Goal: Task Accomplishment & Management: Complete application form

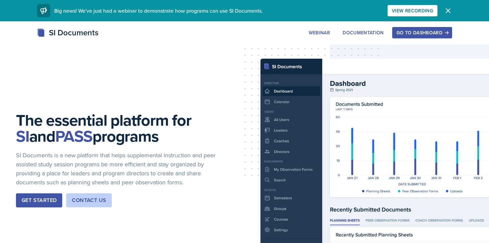
click at [408, 36] on button "Go to Dashboard" at bounding box center [422, 32] width 60 height 11
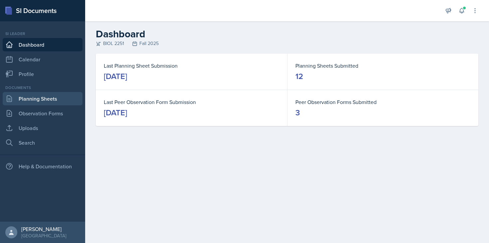
click at [43, 95] on link "Planning Sheets" at bounding box center [43, 98] width 80 height 13
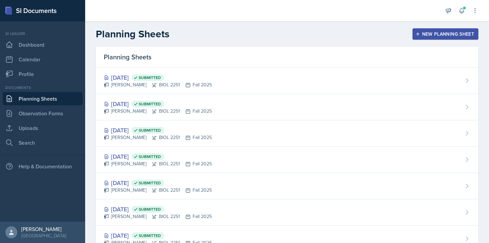
click at [424, 31] on div "New Planning Sheet" at bounding box center [445, 33] width 57 height 5
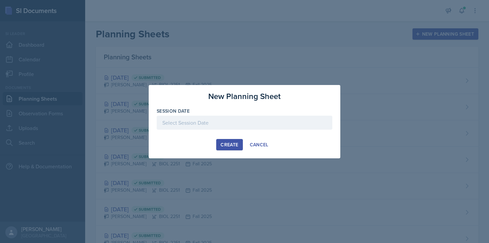
click at [201, 127] on div at bounding box center [245, 122] width 176 height 14
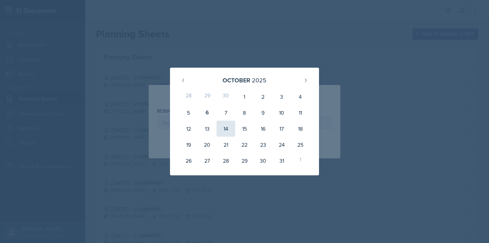
click at [226, 124] on div "14" at bounding box center [226, 128] width 19 height 16
type input "[DATE]"
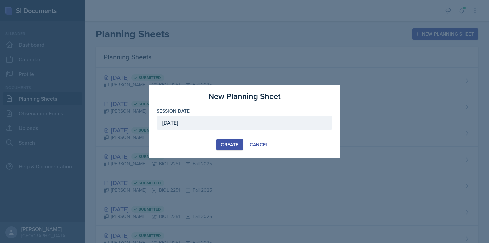
click at [227, 145] on div "Create" at bounding box center [230, 144] width 18 height 5
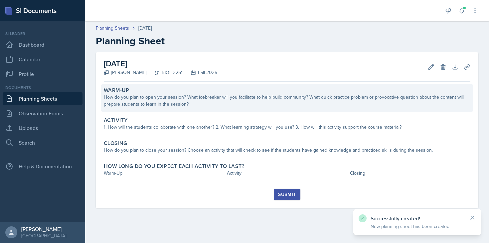
click at [188, 100] on div "How do you plan to open your session? What icebreaker will you facilitate to he…" at bounding box center [287, 100] width 367 height 14
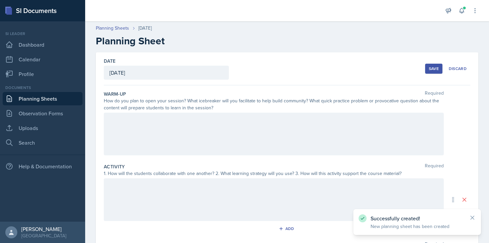
click at [178, 142] on div at bounding box center [274, 133] width 340 height 43
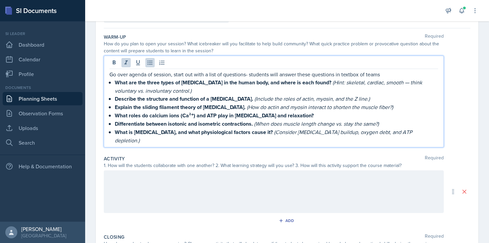
scroll to position [59, 0]
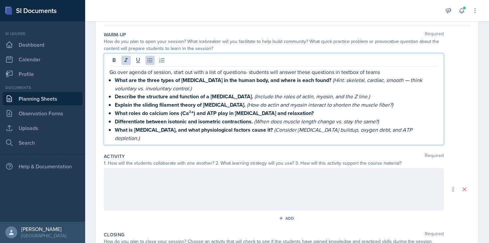
click at [148, 178] on div at bounding box center [274, 189] width 340 height 43
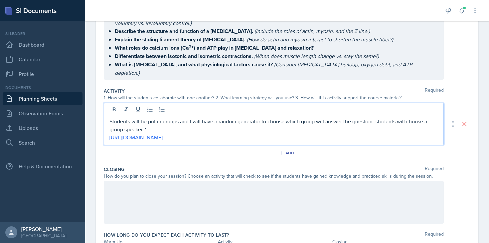
scroll to position [133, 0]
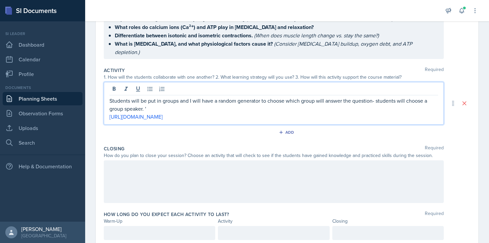
click at [168, 98] on p "Students will be put in groups and I will have a random generator to choose whi…" at bounding box center [273, 104] width 329 height 16
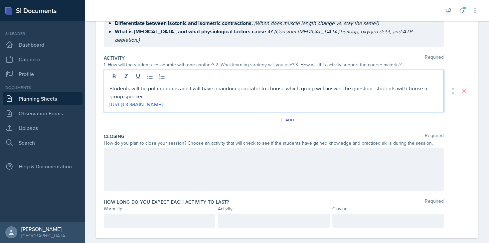
scroll to position [147, 0]
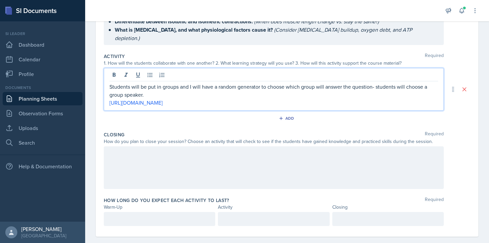
click at [237, 82] on p "Students will be put in groups and I will have a random generator to choose whi…" at bounding box center [273, 90] width 329 height 16
click at [187, 84] on p "Students will be put in groups and I will have a random person generator to cho…" at bounding box center [273, 90] width 329 height 16
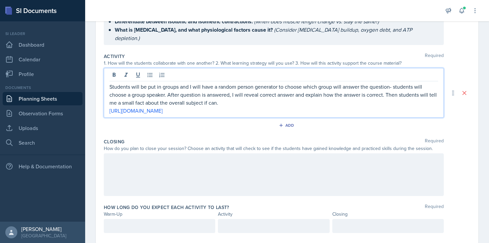
click at [204, 94] on p "Students will be put in groups and I will have a random person generator to cho…" at bounding box center [273, 94] width 329 height 24
click at [267, 95] on p "Students will be put in groups and I will have a random person generator to cho…" at bounding box center [273, 94] width 329 height 24
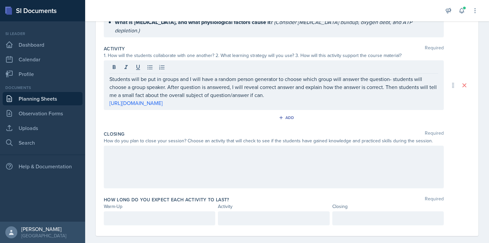
click at [207, 148] on div at bounding box center [274, 166] width 340 height 43
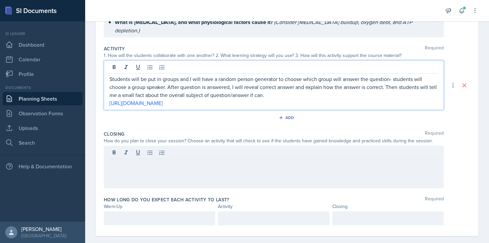
drag, startPoint x: 260, startPoint y: 89, endPoint x: 188, endPoint y: 103, distance: 72.9
click at [188, 103] on div "Activity Required 1. How will the students collaborate with one another? 2. Wha…" at bounding box center [287, 85] width 367 height 85
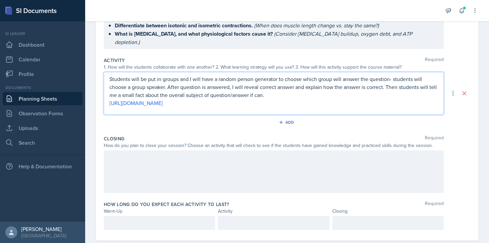
click at [243, 88] on p "Students will be put in groups and I will have a random person generator to cho…" at bounding box center [273, 87] width 329 height 24
drag, startPoint x: 243, startPoint y: 96, endPoint x: 106, endPoint y: 95, distance: 136.4
click at [106, 95] on div "Students will be put in groups and I will have a random person generator to cho…" at bounding box center [274, 93] width 340 height 43
copy link "[URL][DOMAIN_NAME]"
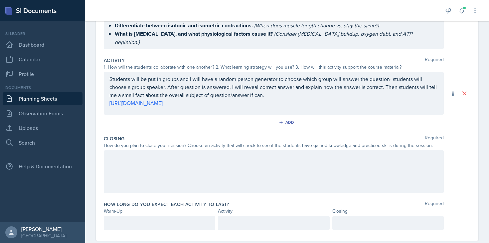
scroll to position [155, 0]
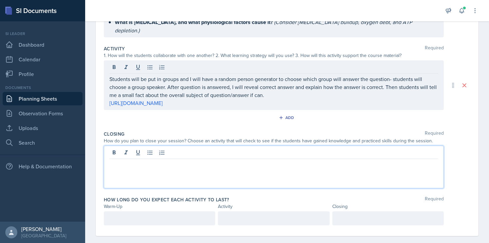
click at [185, 146] on div at bounding box center [274, 166] width 340 height 43
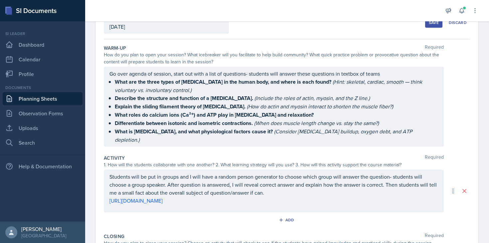
scroll to position [0, 0]
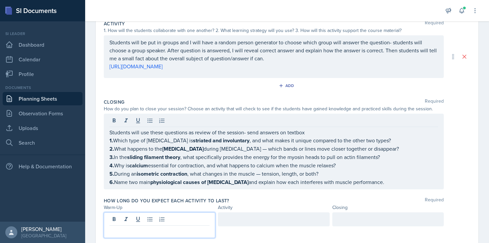
click at [151, 227] on p at bounding box center [159, 231] width 100 height 8
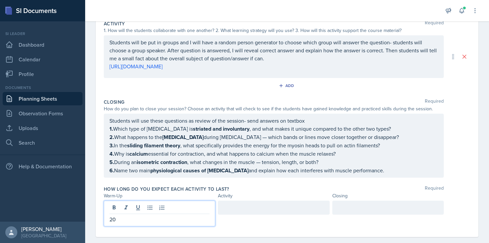
click at [290, 200] on div at bounding box center [273, 207] width 111 height 14
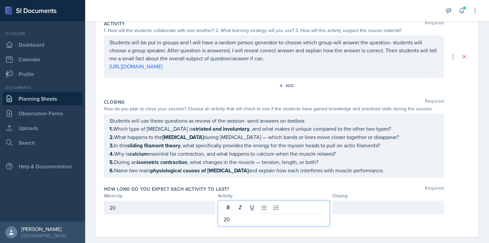
click at [369, 200] on div at bounding box center [387, 207] width 111 height 14
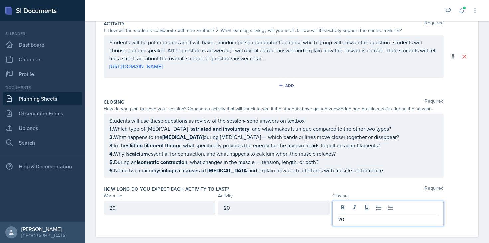
click at [390, 82] on div "Add" at bounding box center [287, 87] width 367 height 13
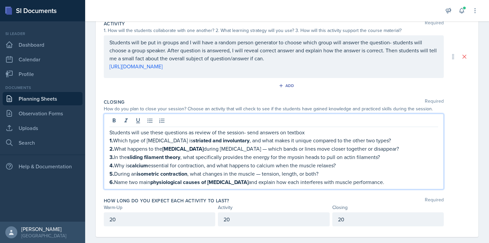
click at [389, 178] on p "6. Name two main physiological causes of [MEDICAL_DATA] and explain how each in…" at bounding box center [273, 182] width 329 height 8
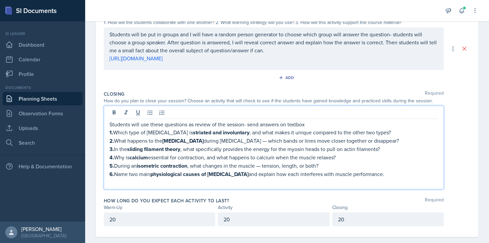
scroll to position [0, 0]
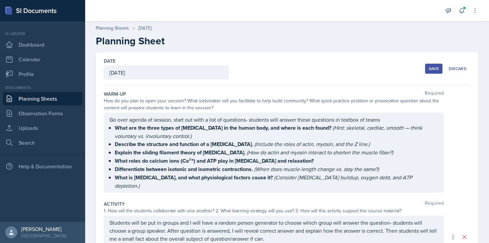
click at [430, 70] on div "Save" at bounding box center [434, 68] width 10 height 5
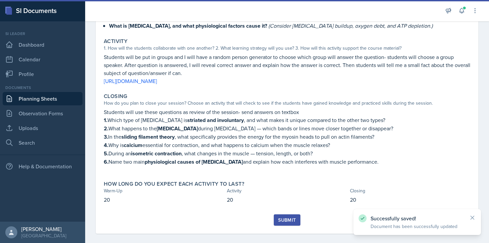
scroll to position [149, 0]
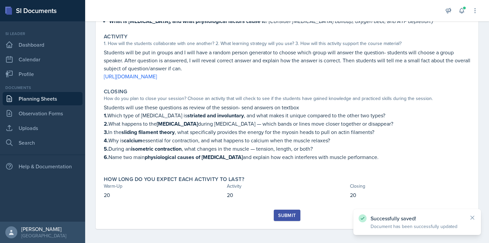
click at [287, 216] on button "Submit" at bounding box center [287, 214] width 26 height 11
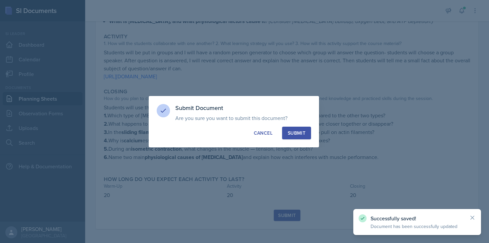
click at [297, 134] on div "Submit" at bounding box center [297, 132] width 18 height 7
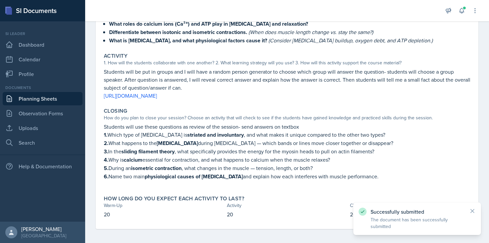
click at [48, 100] on link "Planning Sheets" at bounding box center [43, 98] width 80 height 13
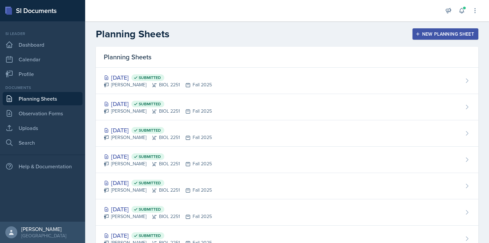
click at [442, 35] on div "New Planning Sheet" at bounding box center [445, 33] width 57 height 5
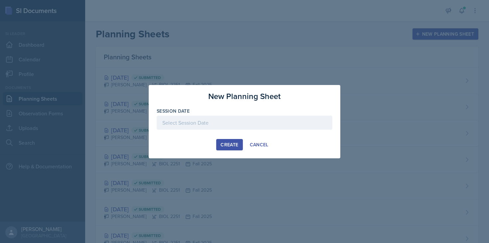
click at [195, 119] on div at bounding box center [245, 122] width 176 height 14
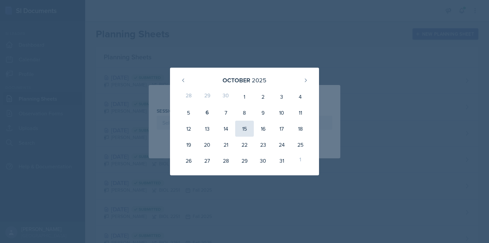
click at [243, 127] on div "15" at bounding box center [244, 128] width 19 height 16
type input "[DATE]"
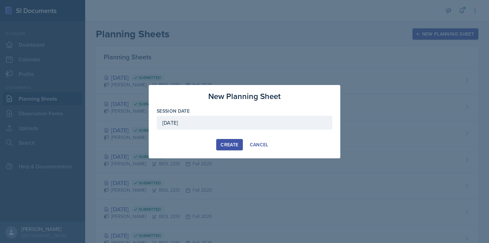
click at [219, 144] on button "Create" at bounding box center [229, 144] width 26 height 11
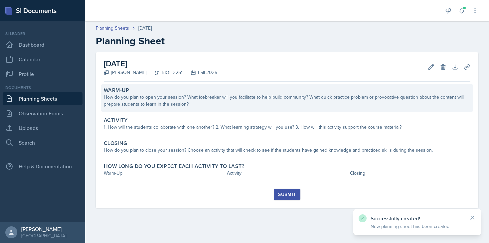
click at [235, 97] on div "How do you plan to open your session? What icebreaker will you facilitate to he…" at bounding box center [287, 100] width 367 height 14
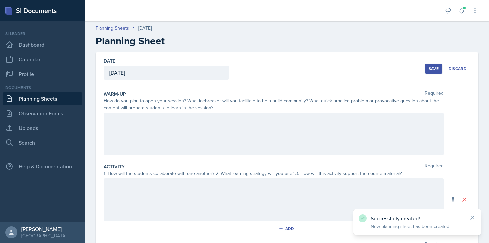
click at [225, 121] on div at bounding box center [274, 133] width 340 height 43
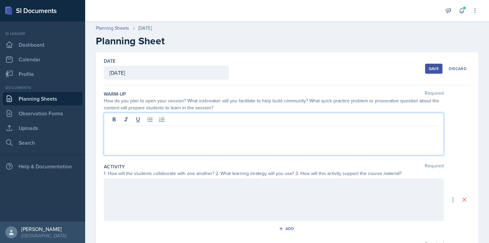
click at [59, 90] on div "Documents" at bounding box center [43, 87] width 80 height 6
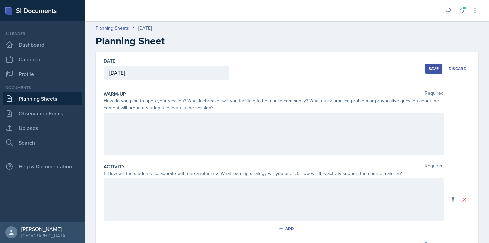
click at [55, 96] on link "Planning Sheets" at bounding box center [43, 98] width 80 height 13
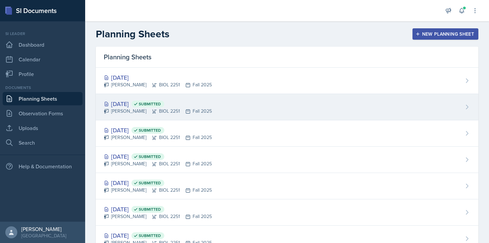
click at [138, 105] on icon at bounding box center [135, 103] width 5 height 5
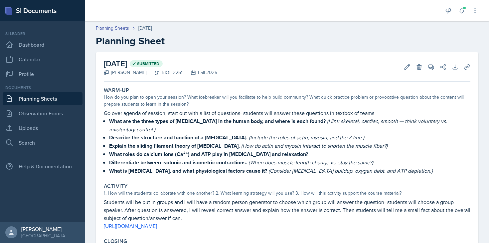
click at [123, 106] on div "How do you plan to open your session? What icebreaker will you facilitate to he…" at bounding box center [287, 100] width 367 height 14
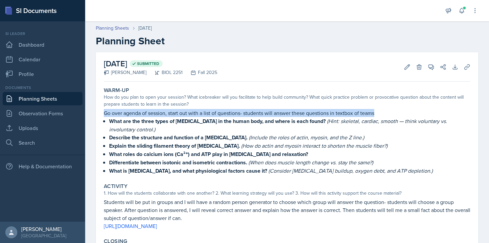
drag, startPoint x: 104, startPoint y: 112, endPoint x: 384, endPoint y: 116, distance: 279.8
click at [384, 116] on p "Go over agenda of session, start out with a list of questions- students will an…" at bounding box center [287, 113] width 367 height 8
copy p "Go over agenda of session, start out with a list of questions- students will an…"
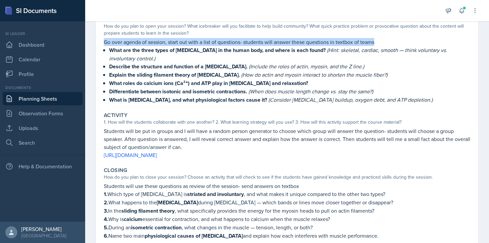
scroll to position [87, 0]
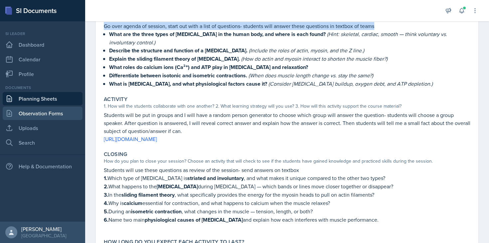
click at [42, 117] on link "Observation Forms" at bounding box center [43, 112] width 80 height 13
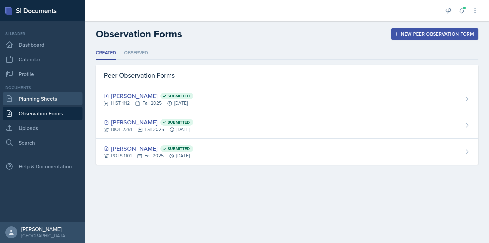
click at [25, 104] on link "Planning Sheets" at bounding box center [43, 98] width 80 height 13
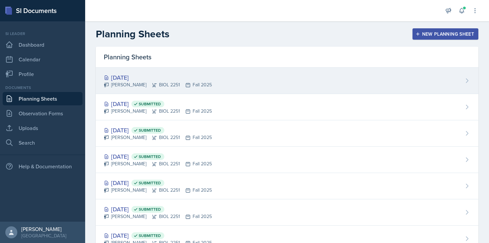
click at [169, 80] on div "[DATE]" at bounding box center [158, 77] width 108 height 9
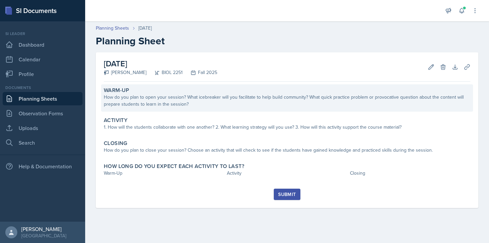
click at [178, 103] on div "How do you plan to open your session? What icebreaker will you facilitate to he…" at bounding box center [287, 100] width 367 height 14
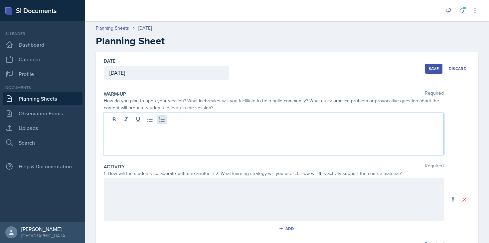
click at [166, 117] on div at bounding box center [274, 133] width 340 height 43
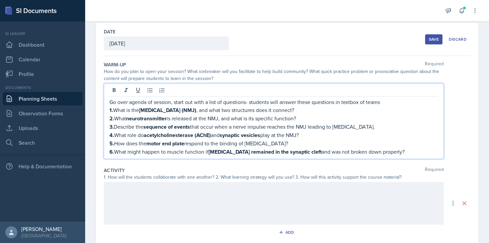
scroll to position [29, 0]
click at [386, 103] on p "Go over agenda of session, start out with a list of questions- students will an…" at bounding box center [273, 102] width 329 height 8
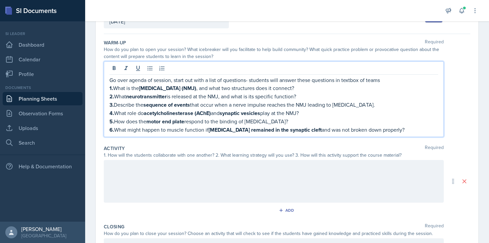
click at [279, 188] on div at bounding box center [274, 181] width 340 height 43
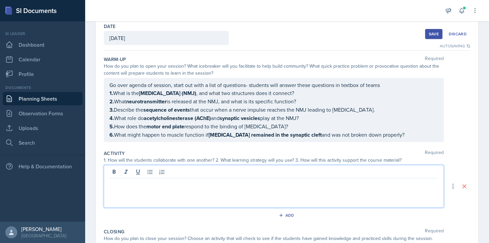
scroll to position [0, 0]
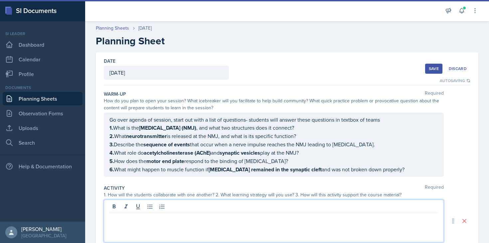
click at [427, 69] on button "Save" at bounding box center [433, 69] width 17 height 10
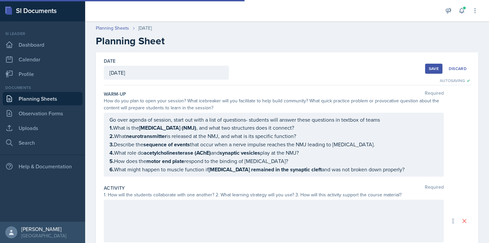
click at [59, 99] on link "Planning Sheets" at bounding box center [43, 98] width 80 height 13
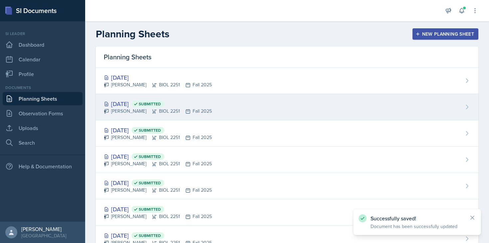
click at [146, 107] on div "[DATE] Submitted" at bounding box center [158, 103] width 108 height 9
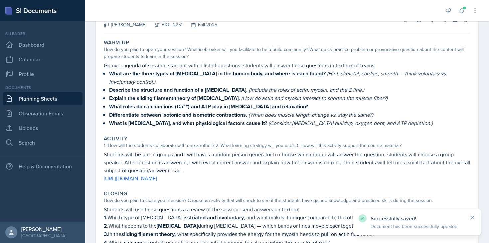
scroll to position [130, 0]
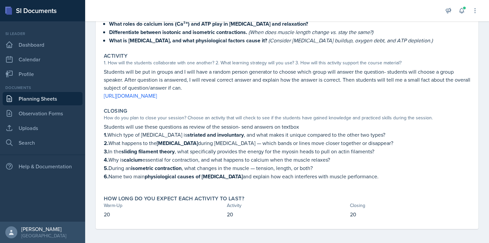
click at [169, 75] on p "Students will be put in groups and I will have a random person generator to cho…" at bounding box center [287, 80] width 367 height 24
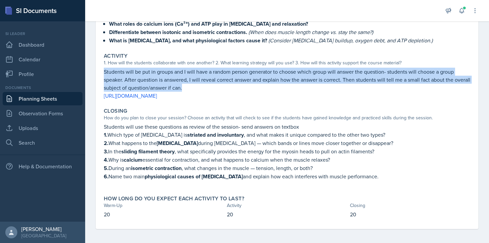
drag, startPoint x: 104, startPoint y: 71, endPoint x: 221, endPoint y: 85, distance: 117.6
click at [221, 85] on p "Students will be put in groups and I will have a random person generator to cho…" at bounding box center [287, 80] width 367 height 24
copy p "Students will be put in groups and I will have a random person generator to cho…"
click at [40, 100] on link "Planning Sheets" at bounding box center [43, 98] width 80 height 13
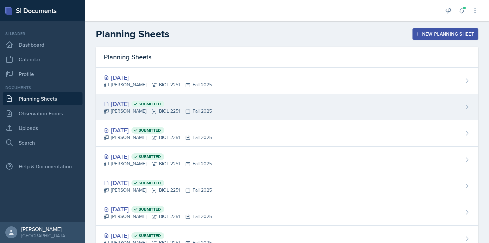
click at [161, 103] on span "Submitted" at bounding box center [150, 103] width 22 height 5
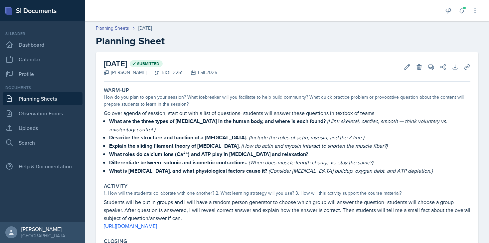
click at [62, 96] on link "Planning Sheets" at bounding box center [43, 98] width 80 height 13
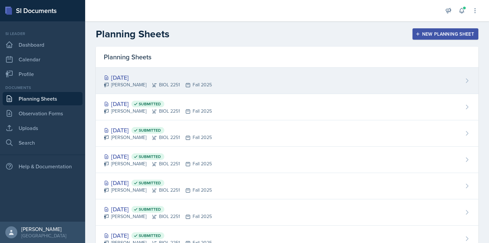
click at [153, 81] on div "[DATE]" at bounding box center [158, 77] width 108 height 9
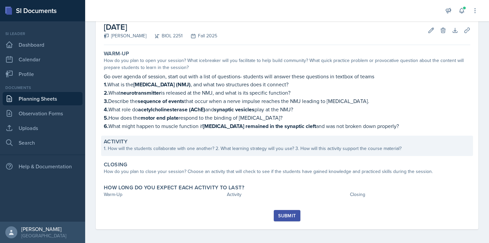
click at [179, 153] on div "Activity 1. How will the students collaborate with one another? 2. What learnin…" at bounding box center [287, 145] width 372 height 20
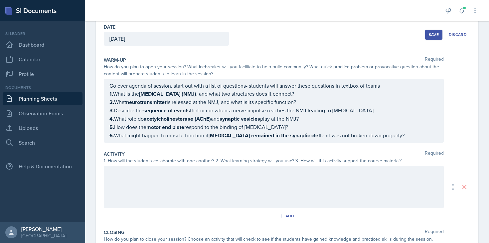
click at [166, 179] on div at bounding box center [274, 186] width 340 height 43
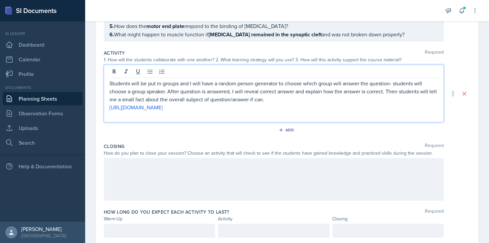
scroll to position [150, 0]
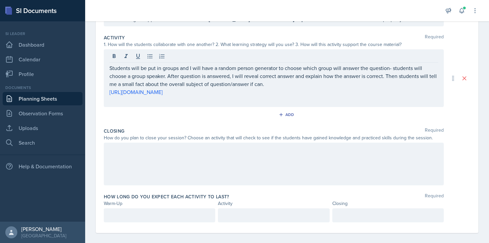
click at [142, 161] on div at bounding box center [274, 163] width 340 height 43
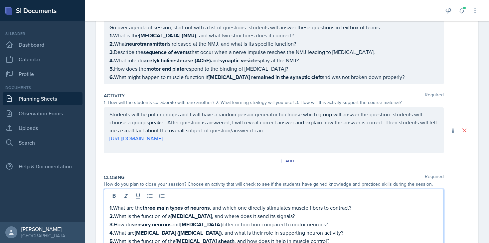
scroll to position [0, 0]
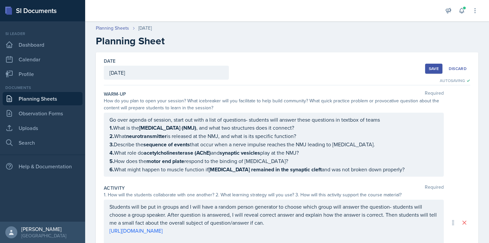
click at [433, 72] on button "Save" at bounding box center [433, 69] width 17 height 10
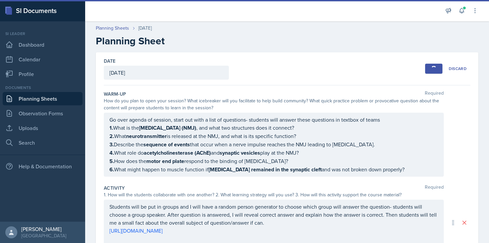
click at [49, 99] on link "Planning Sheets" at bounding box center [43, 98] width 80 height 13
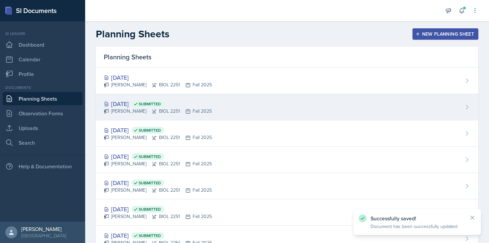
click at [133, 110] on div "[PERSON_NAME] BIOL 2251 Fall 2025" at bounding box center [158, 110] width 108 height 7
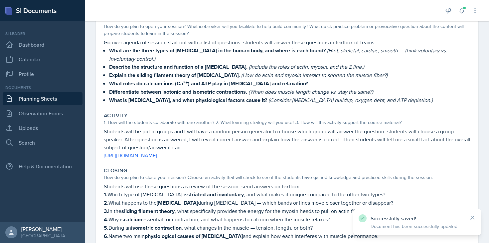
scroll to position [130, 0]
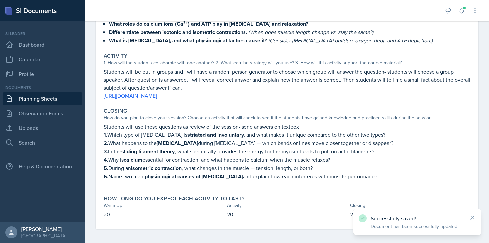
click at [120, 123] on p "Students will use these questions as review of the session- send answers on tex…" at bounding box center [287, 126] width 367 height 8
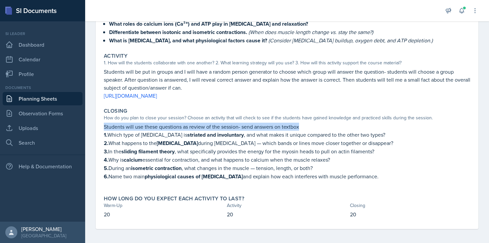
drag, startPoint x: 103, startPoint y: 126, endPoint x: 314, endPoint y: 123, distance: 210.6
click at [314, 123] on div "Closing How do you plan to close your session? Choose an activity that will che…" at bounding box center [287, 147] width 372 height 85
copy p "Students will use these questions as review of the session- send answers on tex…"
click at [50, 92] on link "Planning Sheets" at bounding box center [43, 98] width 80 height 13
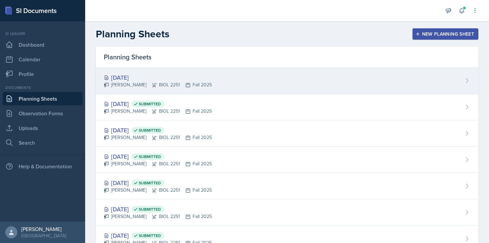
click at [171, 87] on div "[PERSON_NAME] BIOL 2251 Fall 2025" at bounding box center [158, 84] width 108 height 7
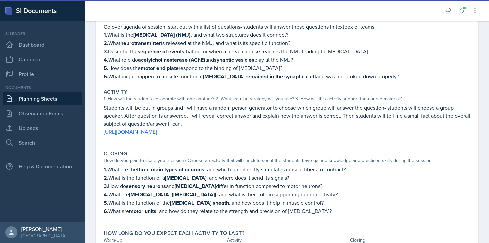
scroll to position [132, 0]
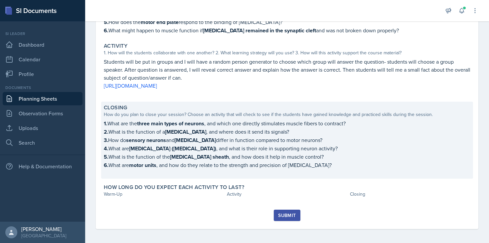
click at [326, 122] on p "1. What are the three main types of neurons , and which one directly stimulates…" at bounding box center [287, 123] width 367 height 8
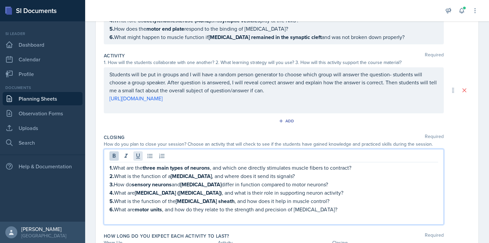
drag, startPoint x: 112, startPoint y: 151, endPoint x: 136, endPoint y: 151, distance: 24.3
click at [112, 151] on div "1. What are the three main types of neurons , and which one directly stimulates…" at bounding box center [274, 187] width 340 height 76
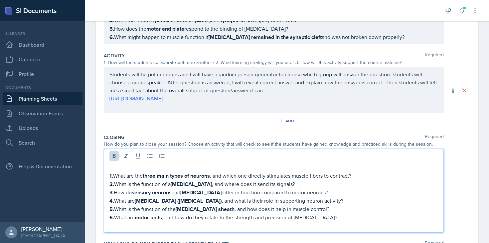
click at [137, 168] on p at bounding box center [273, 167] width 329 height 8
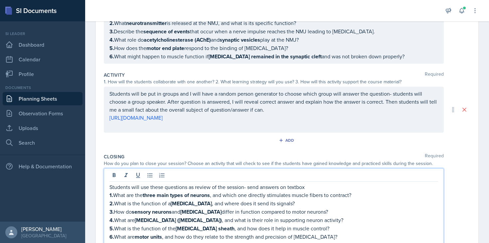
scroll to position [0, 0]
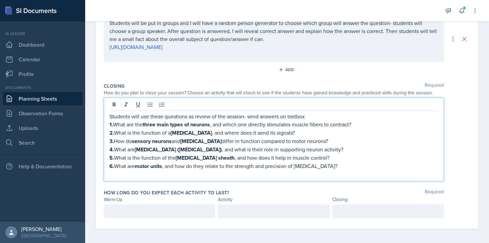
click at [151, 214] on div at bounding box center [159, 211] width 111 height 14
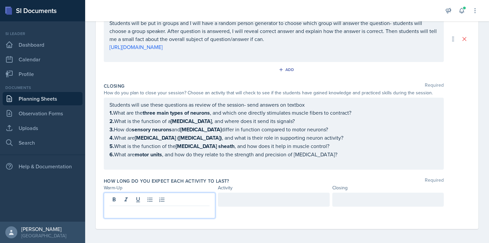
scroll to position [183, 0]
click at [235, 200] on div at bounding box center [273, 199] width 111 height 14
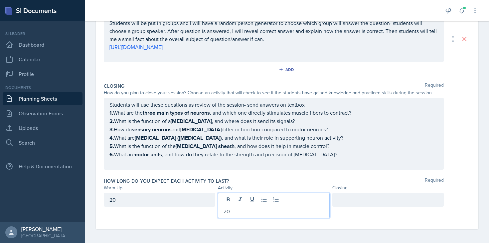
click at [351, 195] on div at bounding box center [387, 199] width 111 height 14
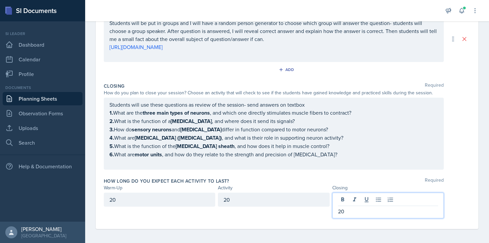
click at [371, 86] on div "Closing Required" at bounding box center [287, 85] width 367 height 7
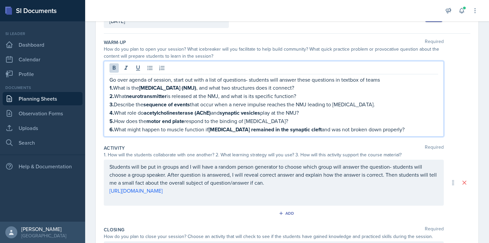
scroll to position [63, 0]
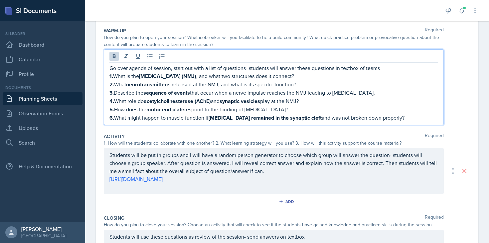
drag, startPoint x: 109, startPoint y: 72, endPoint x: 236, endPoint y: 128, distance: 139.0
click at [236, 128] on div "Warm-Up Required How do you plan to open your session? What icebreaker will you…" at bounding box center [287, 77] width 367 height 105
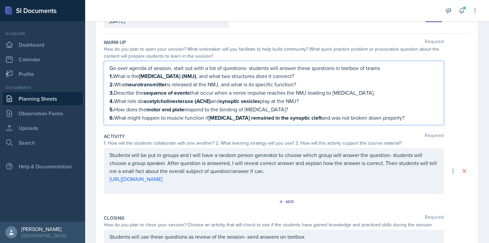
copy div "1. What is the [MEDICAL_DATA] (NMJ) , and what two structures does it connect? …"
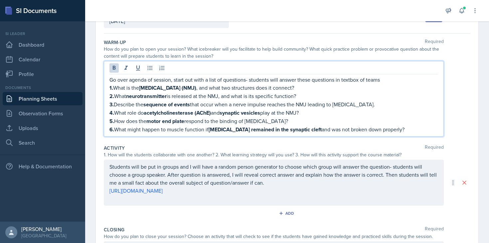
scroll to position [63, 0]
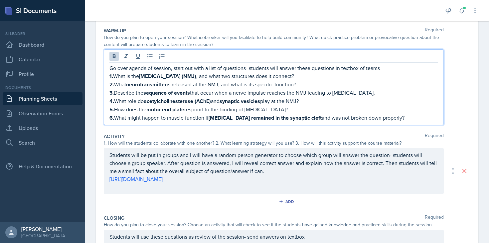
click at [278, 54] on div at bounding box center [273, 57] width 329 height 11
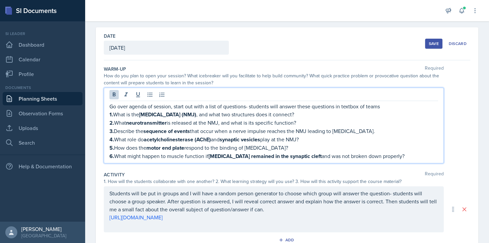
scroll to position [0, 0]
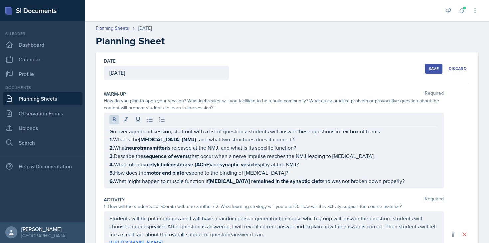
click at [436, 69] on div "Save" at bounding box center [434, 68] width 10 height 5
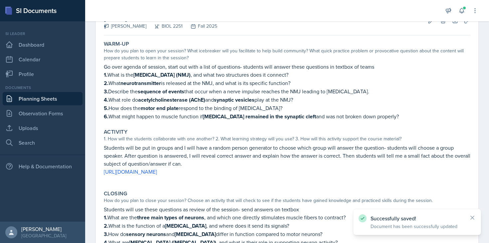
scroll to position [148, 0]
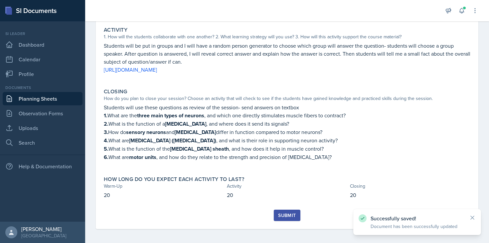
click at [283, 209] on button "Submit" at bounding box center [287, 214] width 26 height 11
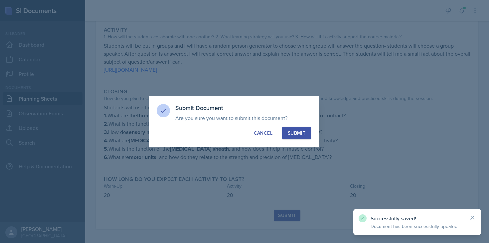
click at [293, 133] on div "Submit" at bounding box center [297, 132] width 18 height 7
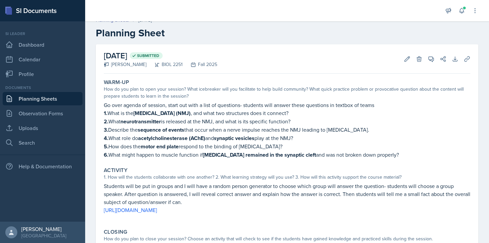
scroll to position [0, 0]
